Goal: Information Seeking & Learning: Stay updated

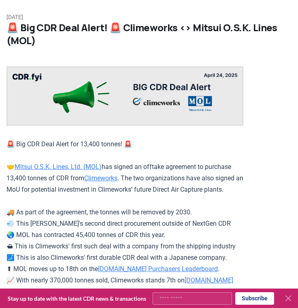
scroll to position [34, 0]
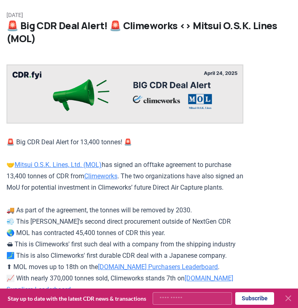
click at [99, 147] on p "🚨 Big CDR Deal Alert for 13,400 tonnes! 🚨 🤝 Mitsui O.S.K. Lines, Ltd. (MOL) has…" at bounding box center [124, 250] width 237 height 227
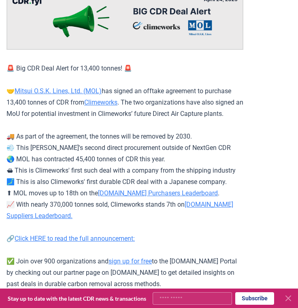
scroll to position [124, 0]
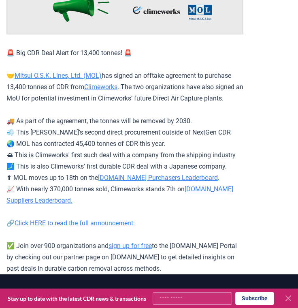
click at [107, 227] on link "Click HERE to read the full announcement:" at bounding box center [75, 223] width 120 height 8
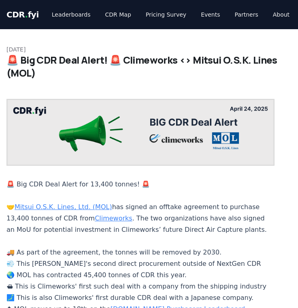
scroll to position [124, 0]
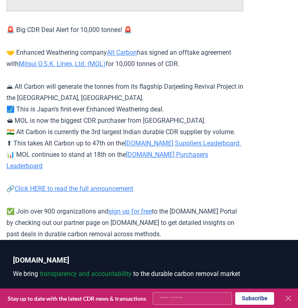
scroll to position [150, 0]
